Goal: Communication & Community: Share content

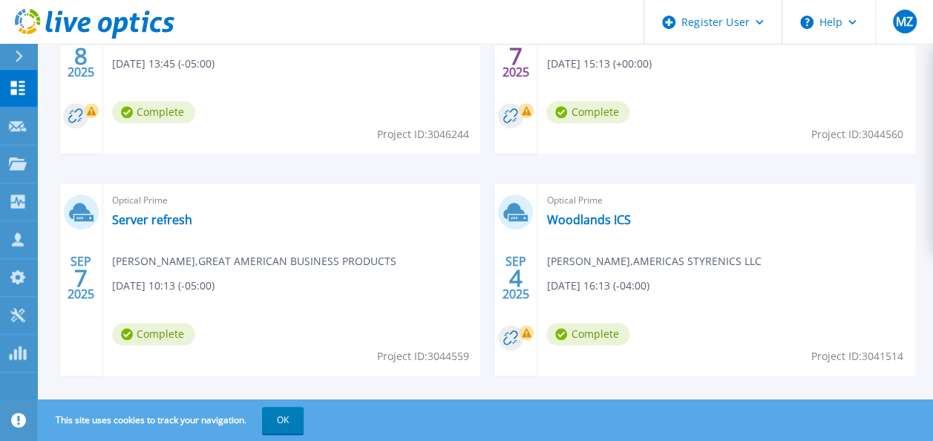
scroll to position [594, 0]
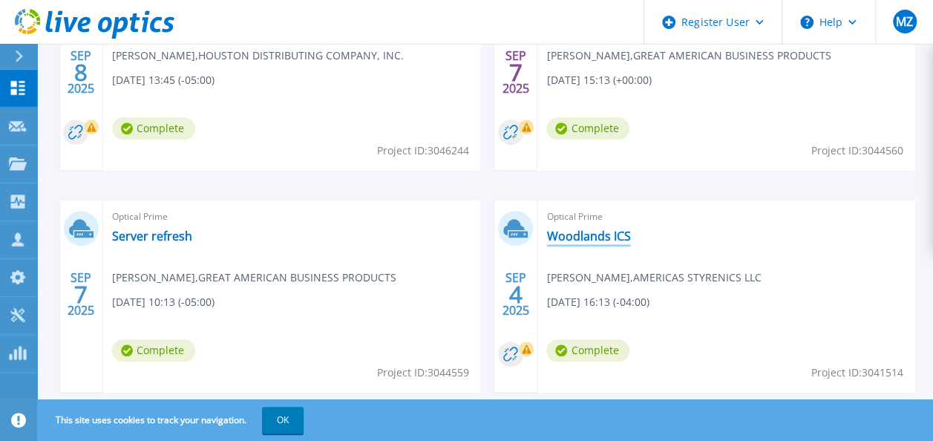
click at [592, 232] on link "Woodlands ICS" at bounding box center [588, 236] width 84 height 15
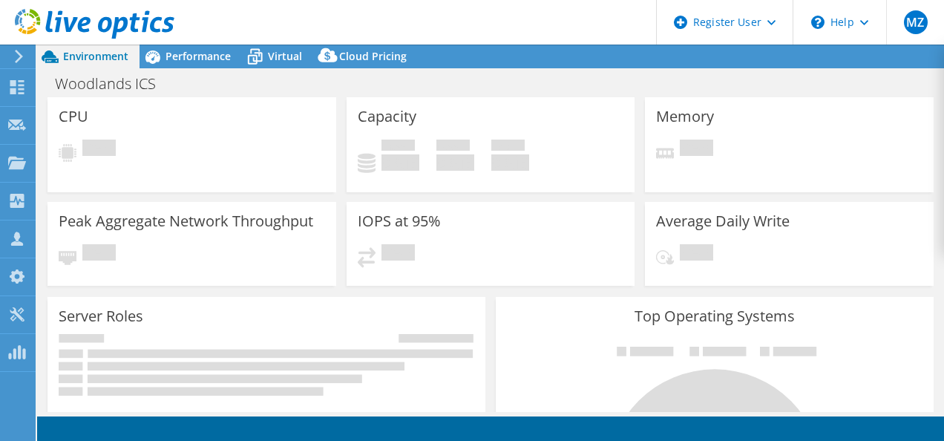
select select "USD"
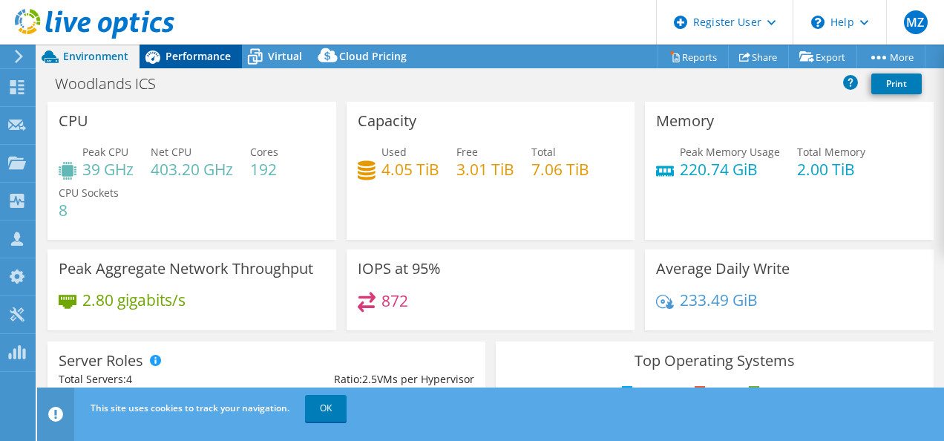
click at [199, 55] on span "Performance" at bounding box center [198, 56] width 65 height 14
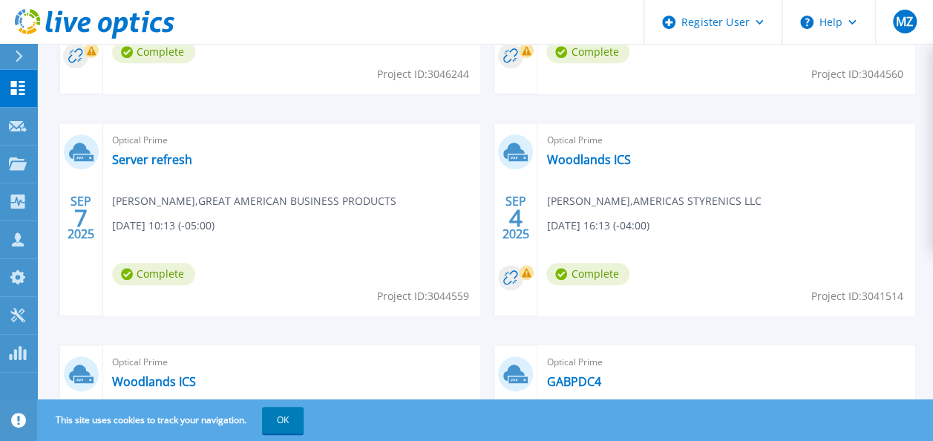
scroll to position [742, 0]
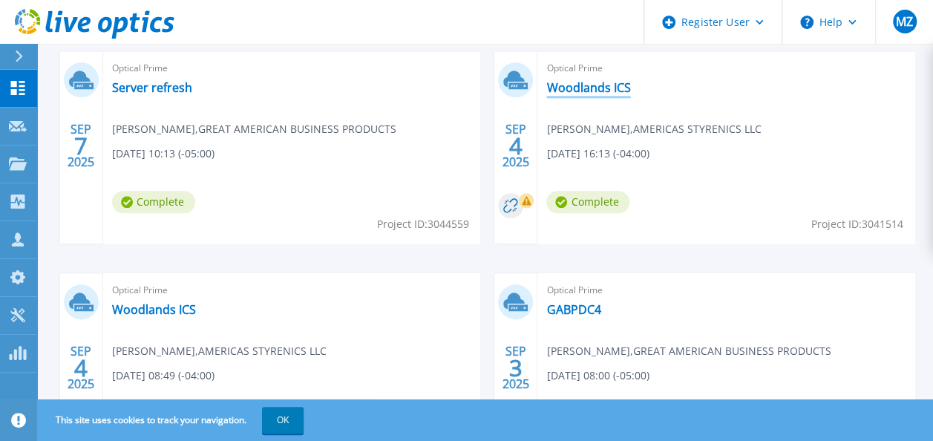
click at [588, 87] on link "Woodlands ICS" at bounding box center [588, 87] width 84 height 15
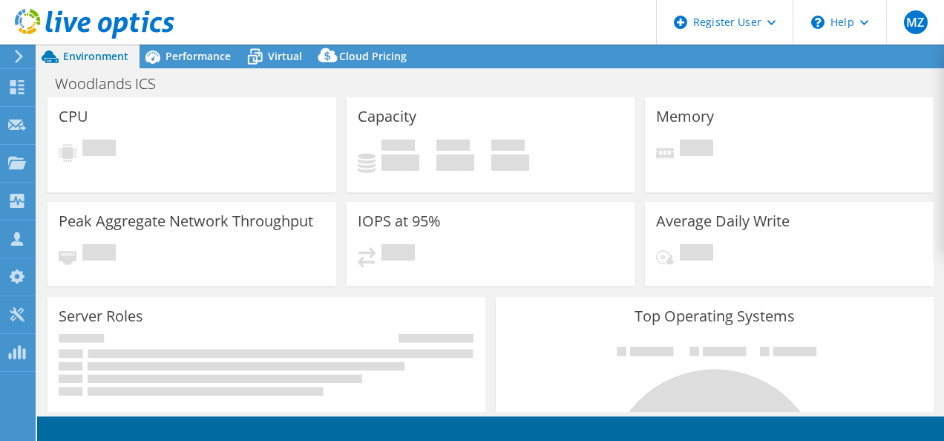
select select "USD"
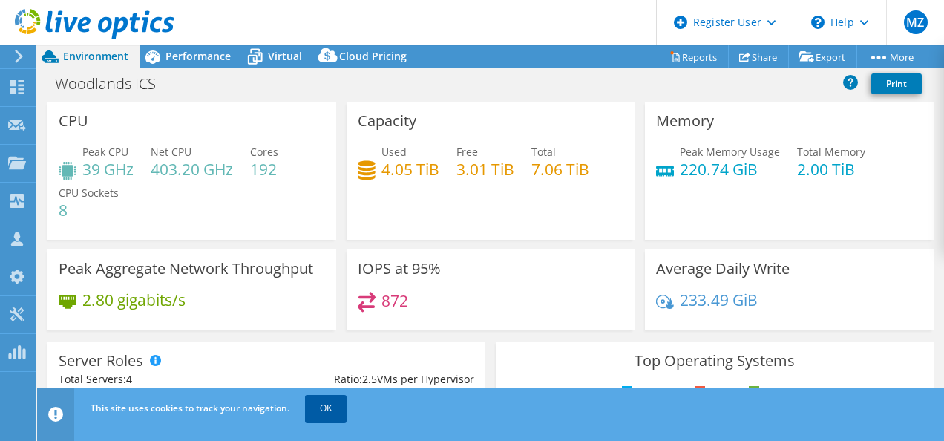
click at [337, 419] on link "OK" at bounding box center [326, 408] width 42 height 27
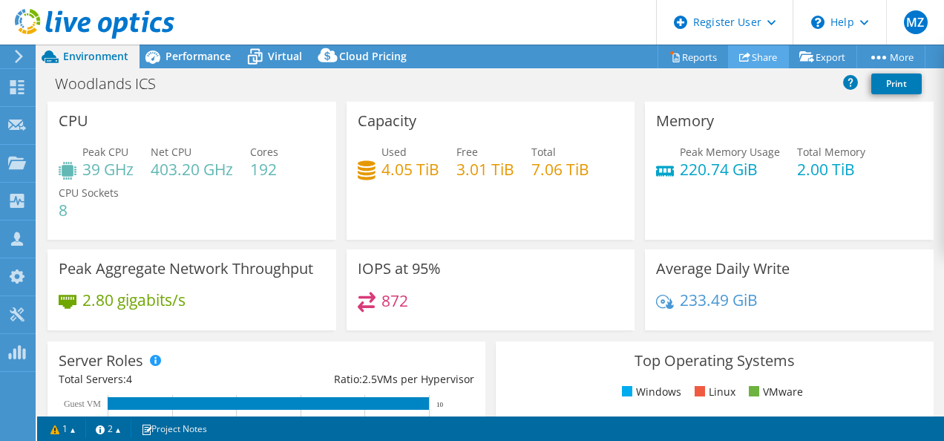
click at [742, 54] on link "Share" at bounding box center [758, 56] width 61 height 23
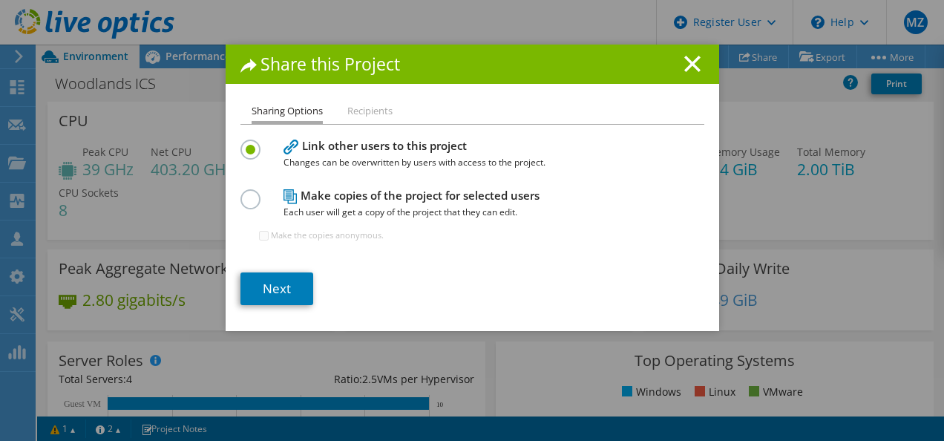
click at [673, 63] on h1 "Share this Project" at bounding box center [472, 64] width 464 height 17
click at [263, 291] on link "Next" at bounding box center [276, 288] width 73 height 33
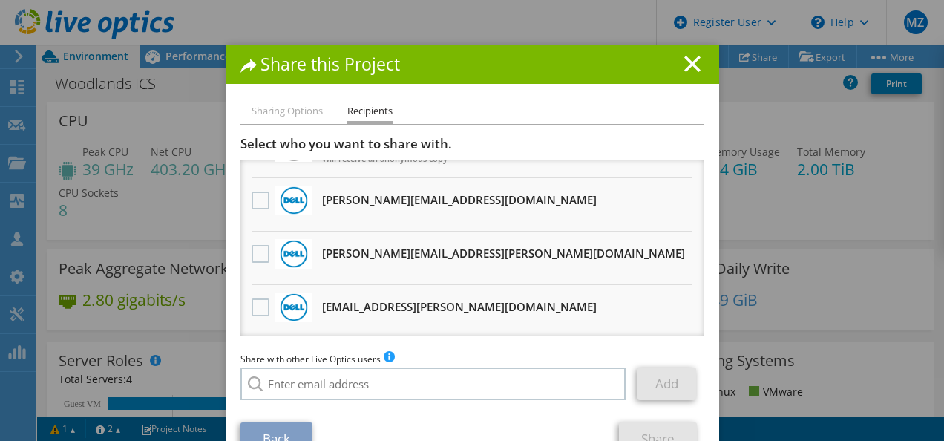
scroll to position [143, 0]
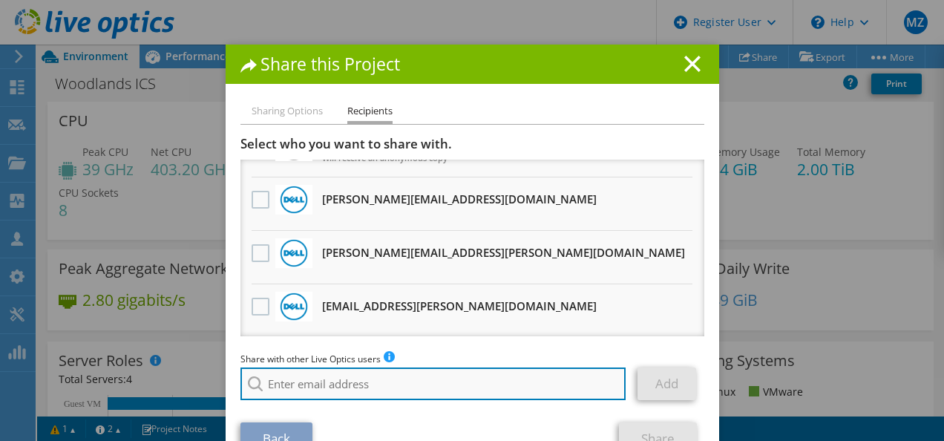
click at [315, 384] on input "search" at bounding box center [433, 383] width 386 height 33
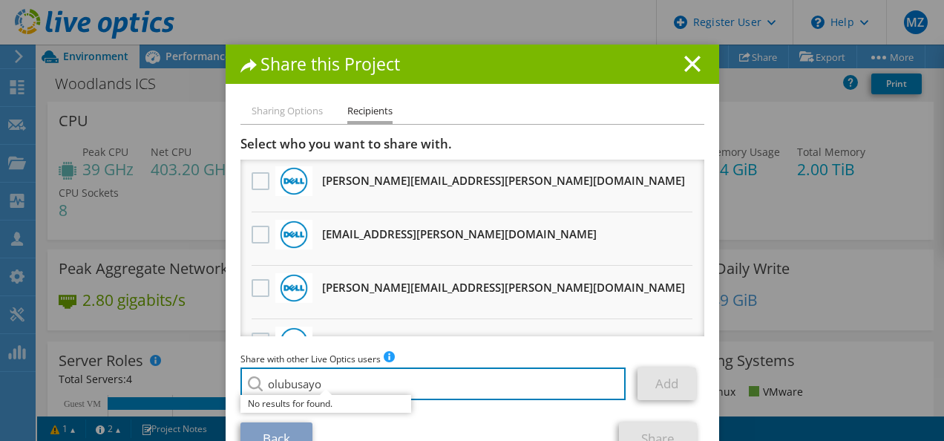
scroll to position [215, 0]
type input "olubusayo"
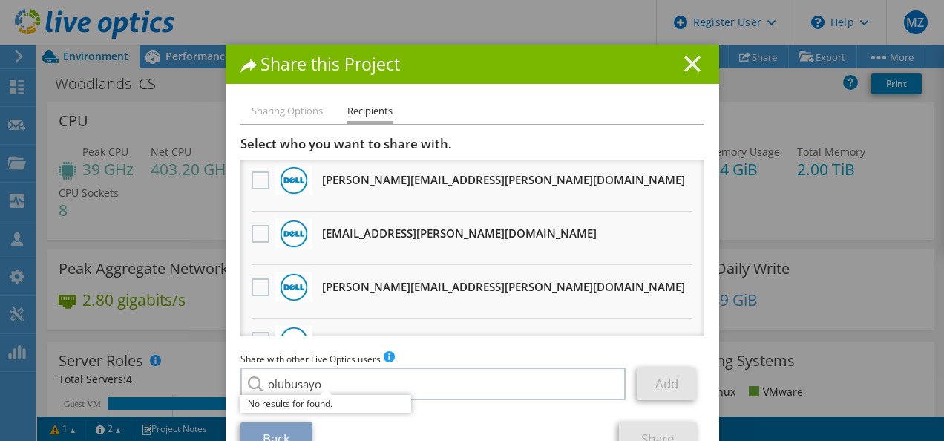
click at [684, 65] on icon at bounding box center [692, 64] width 16 height 16
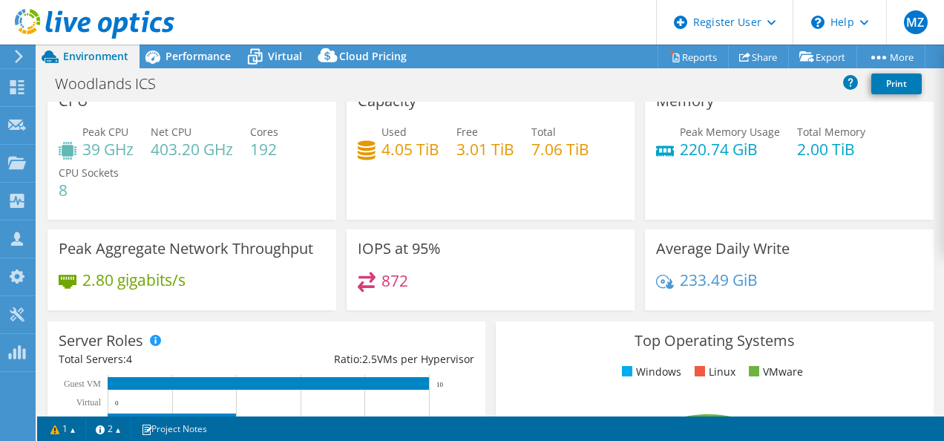
scroll to position [0, 0]
